Goal: Task Accomplishment & Management: Manage account settings

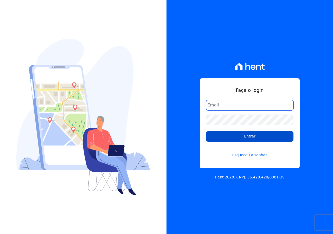
type input "cabralempreendimentoscomercial@gmail.com"
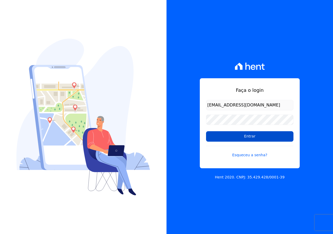
click at [237, 138] on input "Entrar" at bounding box center [250, 136] width 88 height 10
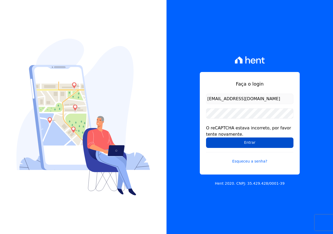
click at [236, 143] on input "Entrar" at bounding box center [250, 142] width 88 height 10
click at [245, 142] on input "Entrar" at bounding box center [250, 142] width 88 height 10
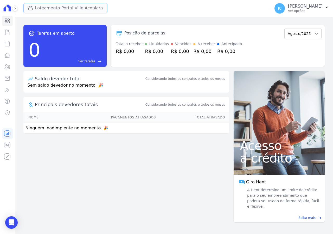
click at [48, 6] on button "Loteamento Portal Ville Acopiara" at bounding box center [65, 8] width 84 height 10
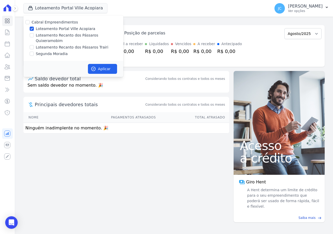
click at [55, 29] on label "Loteamento Portal Ville Acopiara" at bounding box center [65, 28] width 59 height 5
click at [34, 29] on input "Loteamento Portal Ville Acopiara" at bounding box center [32, 29] width 4 height 4
checkbox input "false"
click at [57, 45] on label "Loteamento Recanto dos Pássaros Trairi" at bounding box center [72, 47] width 73 height 5
click at [34, 45] on input "Loteamento Recanto dos Pássaros Trairi" at bounding box center [32, 47] width 4 height 4
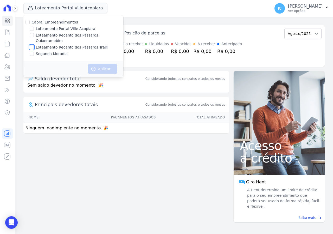
checkbox input "true"
click at [103, 66] on button "Aplicar" at bounding box center [102, 69] width 29 height 10
